Goal: Information Seeking & Learning: Check status

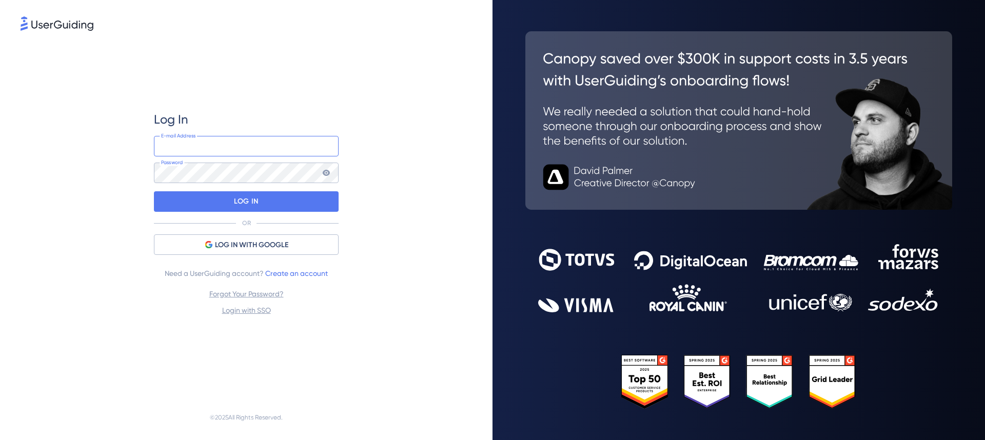
click at [253, 146] on input "email" at bounding box center [246, 146] width 185 height 21
type input "[PERSON_NAME][EMAIL_ADDRESS][PERSON_NAME][DOMAIN_NAME]"
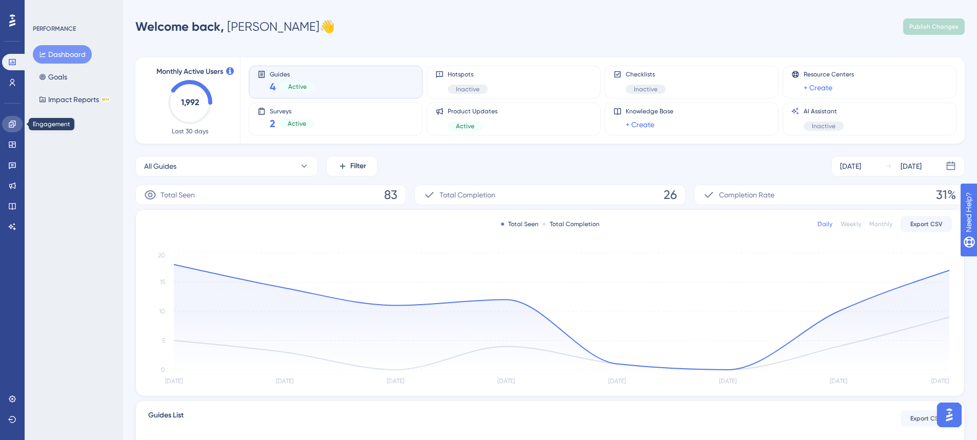
click at [11, 126] on icon at bounding box center [12, 124] width 8 height 8
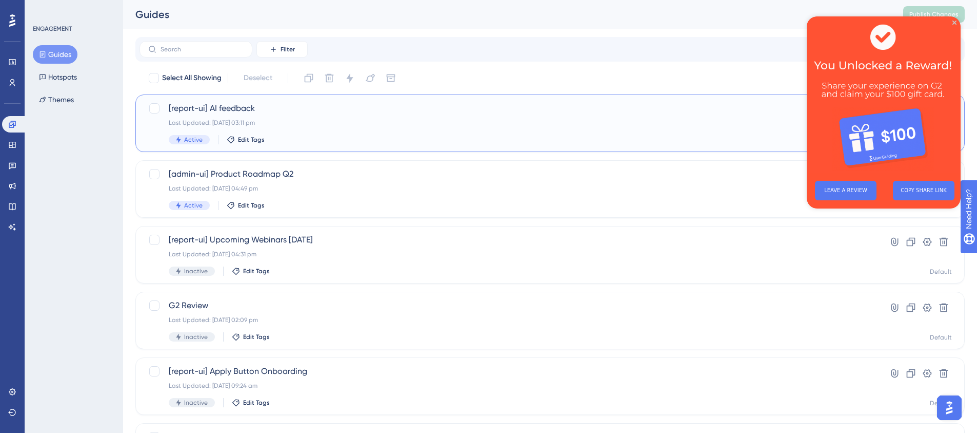
click at [221, 105] on span "[report-ui] AI feedback" at bounding box center [509, 108] width 681 height 12
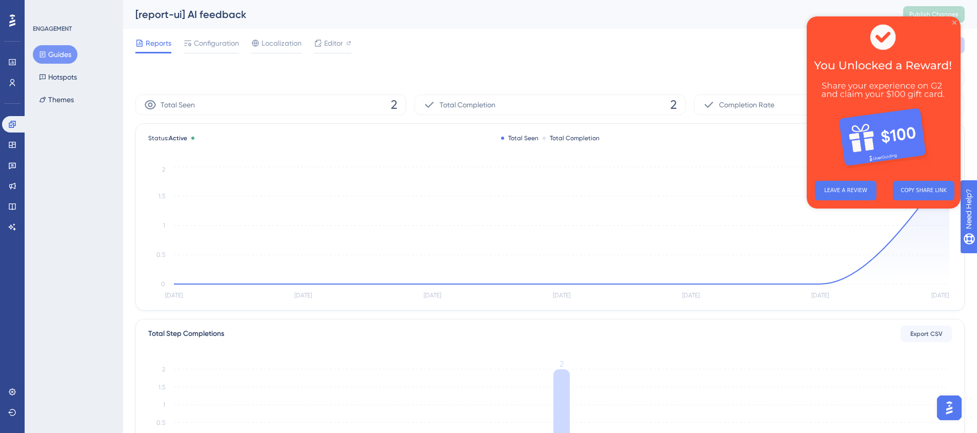
click at [953, 23] on icon "Close Preview" at bounding box center [955, 23] width 4 height 4
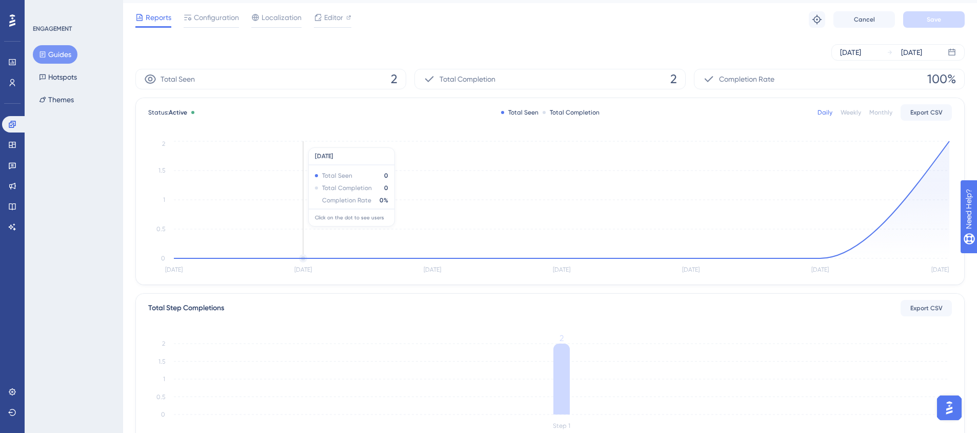
scroll to position [27, 0]
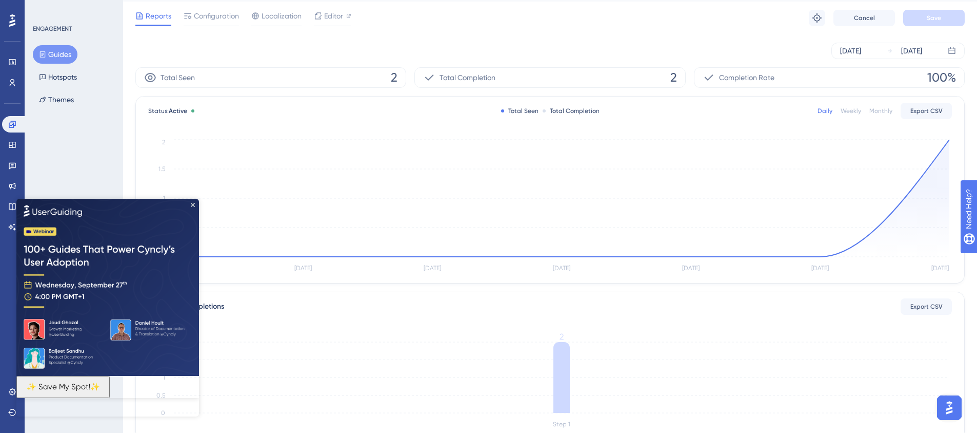
click at [48, 54] on button "Guides" at bounding box center [55, 54] width 45 height 18
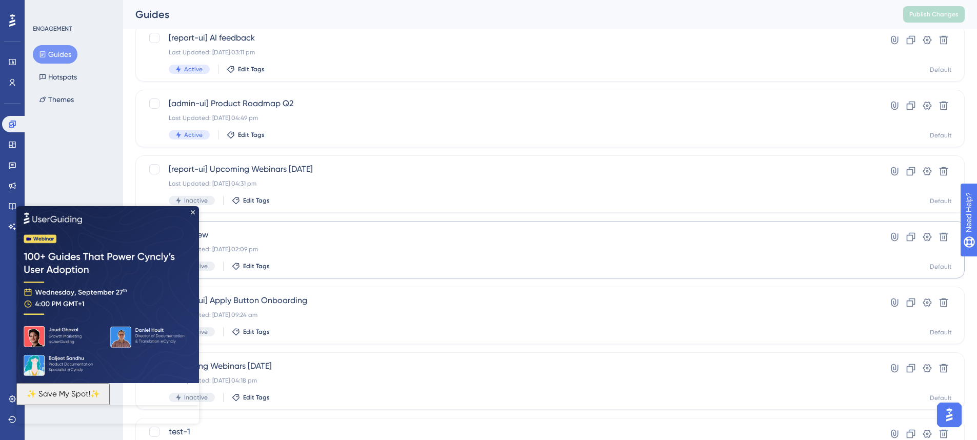
scroll to position [73, 0]
click at [193, 212] on icon "Close Preview" at bounding box center [193, 212] width 4 height 4
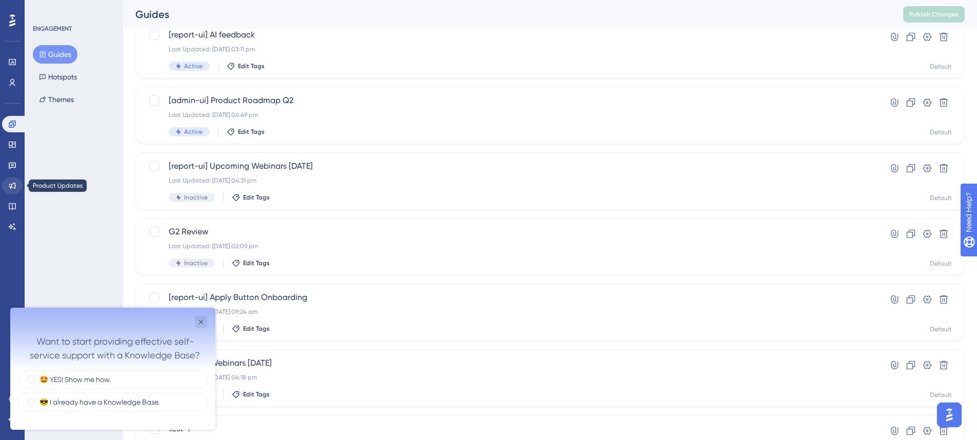
scroll to position [0, 0]
click at [17, 162] on link at bounding box center [12, 165] width 21 height 16
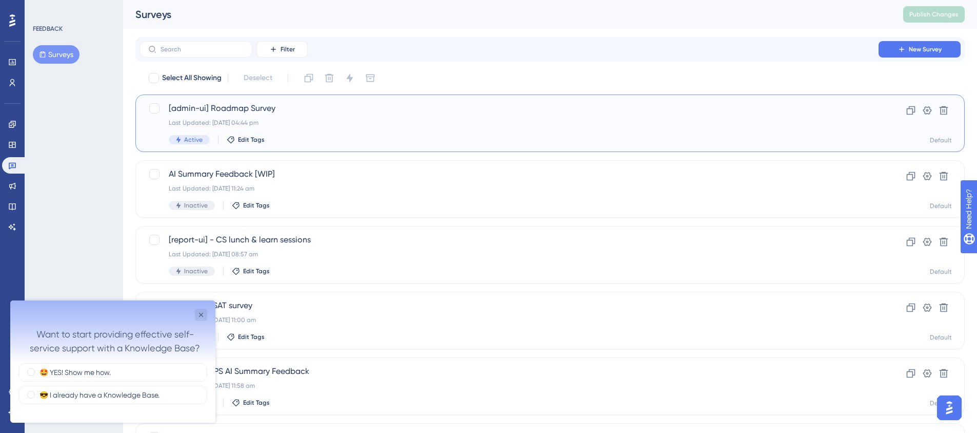
click at [225, 110] on span "[admin-ui] Roadmap Survey" at bounding box center [509, 108] width 681 height 12
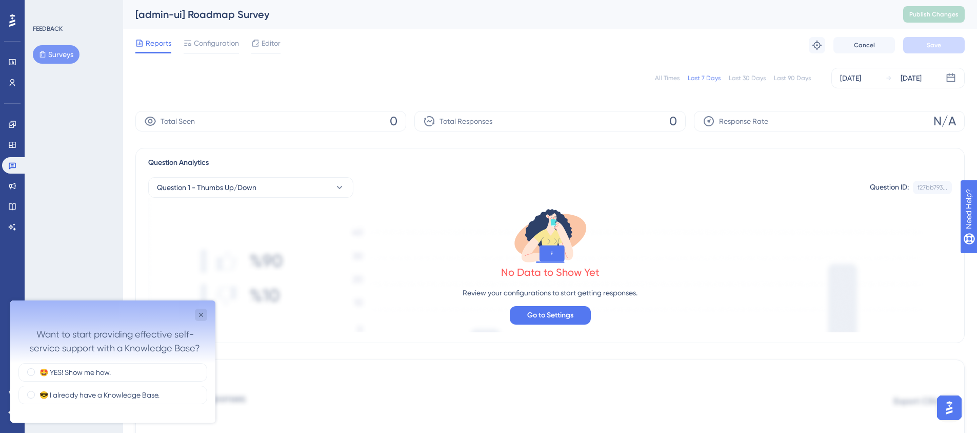
click at [799, 79] on div "Last 90 Days" at bounding box center [792, 78] width 37 height 8
click at [11, 147] on icon at bounding box center [12, 145] width 7 height 6
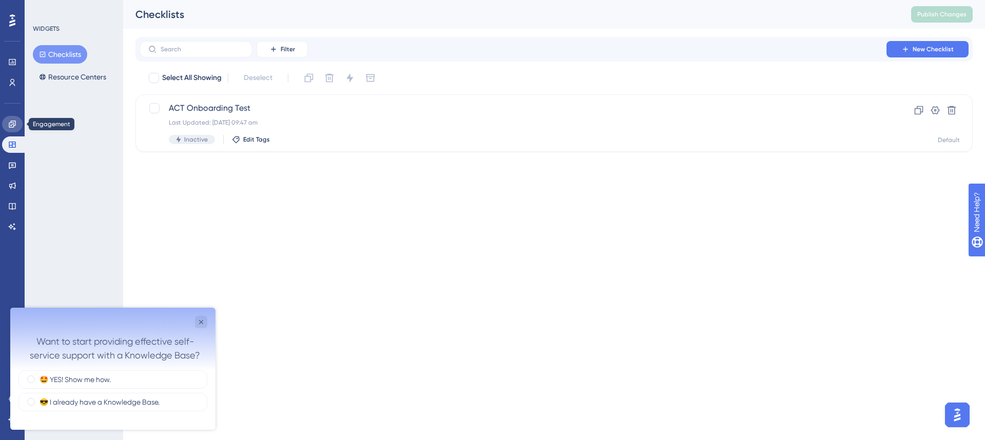
click at [17, 118] on link at bounding box center [12, 124] width 21 height 16
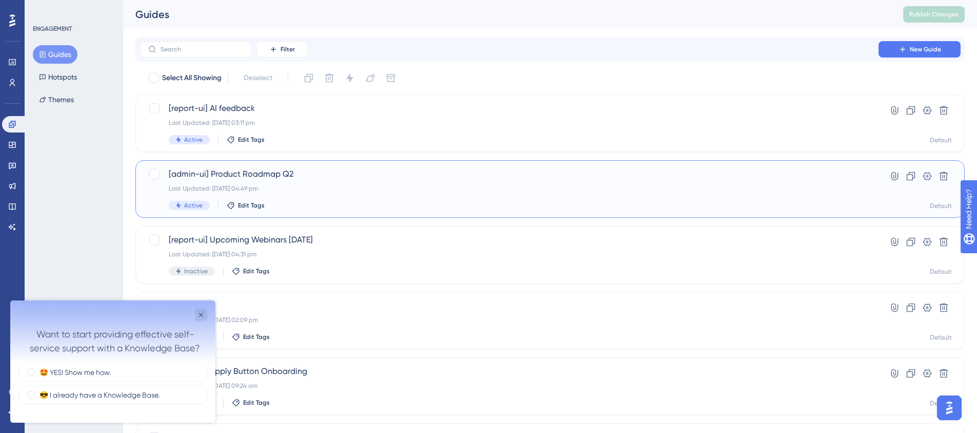
click at [283, 170] on span "[admin-ui] Product Roadmap Q2" at bounding box center [509, 174] width 681 height 12
